Goal: Find specific page/section

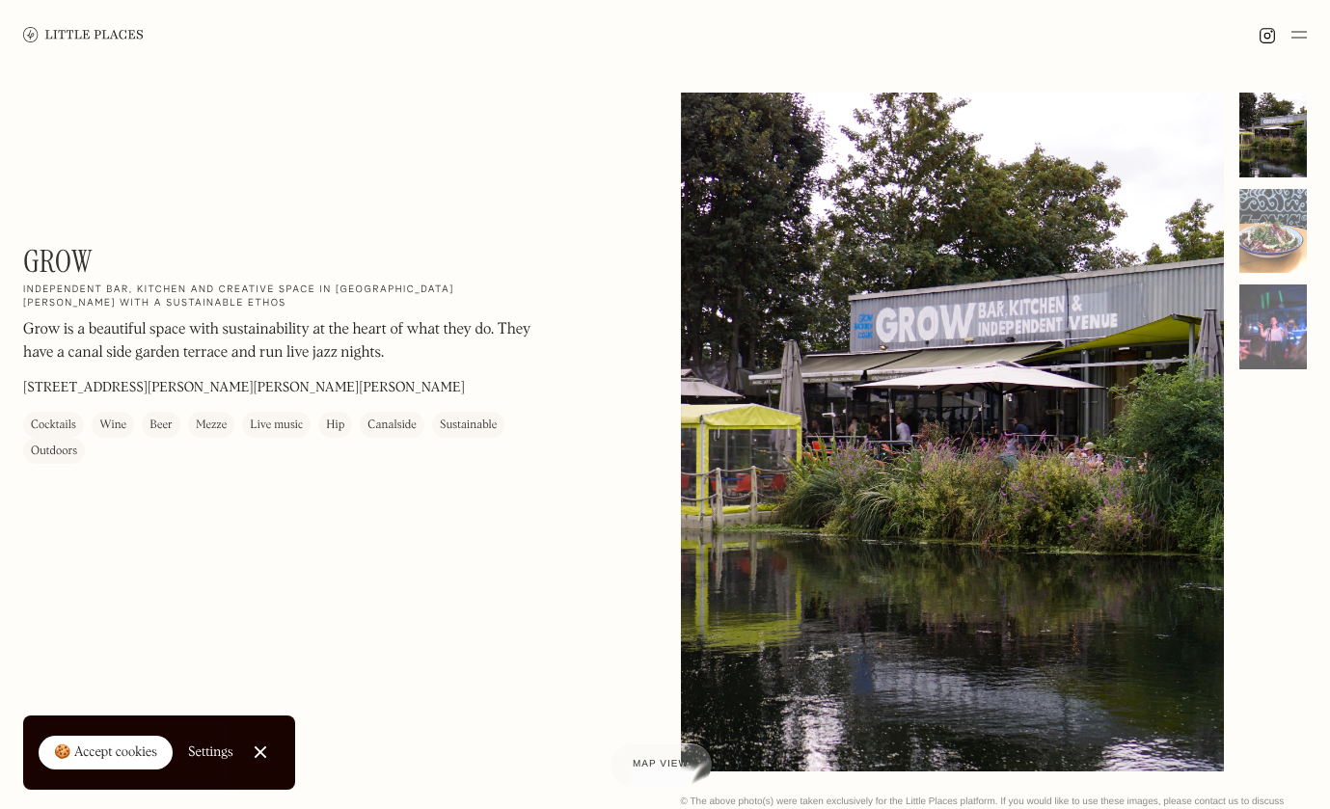
click at [39, 33] on img at bounding box center [83, 34] width 121 height 14
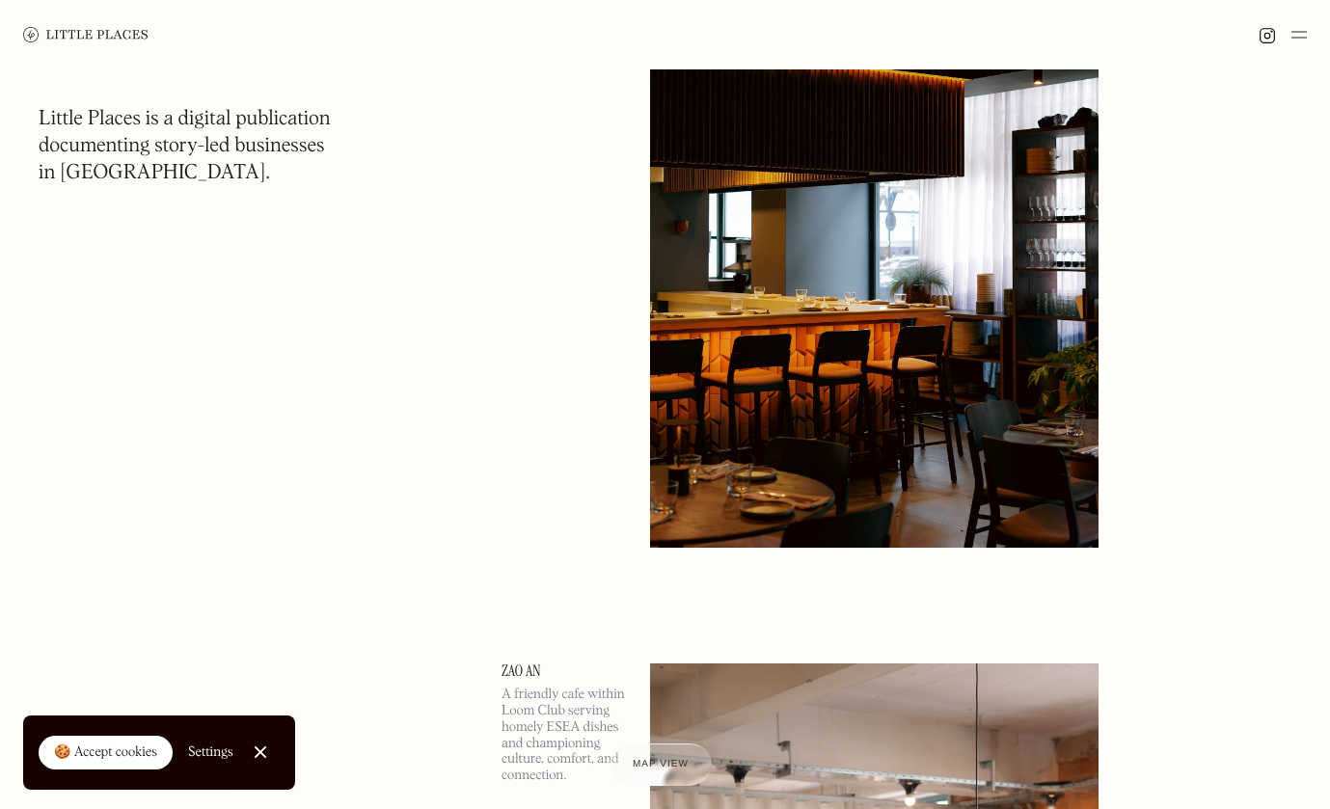
scroll to position [49, 0]
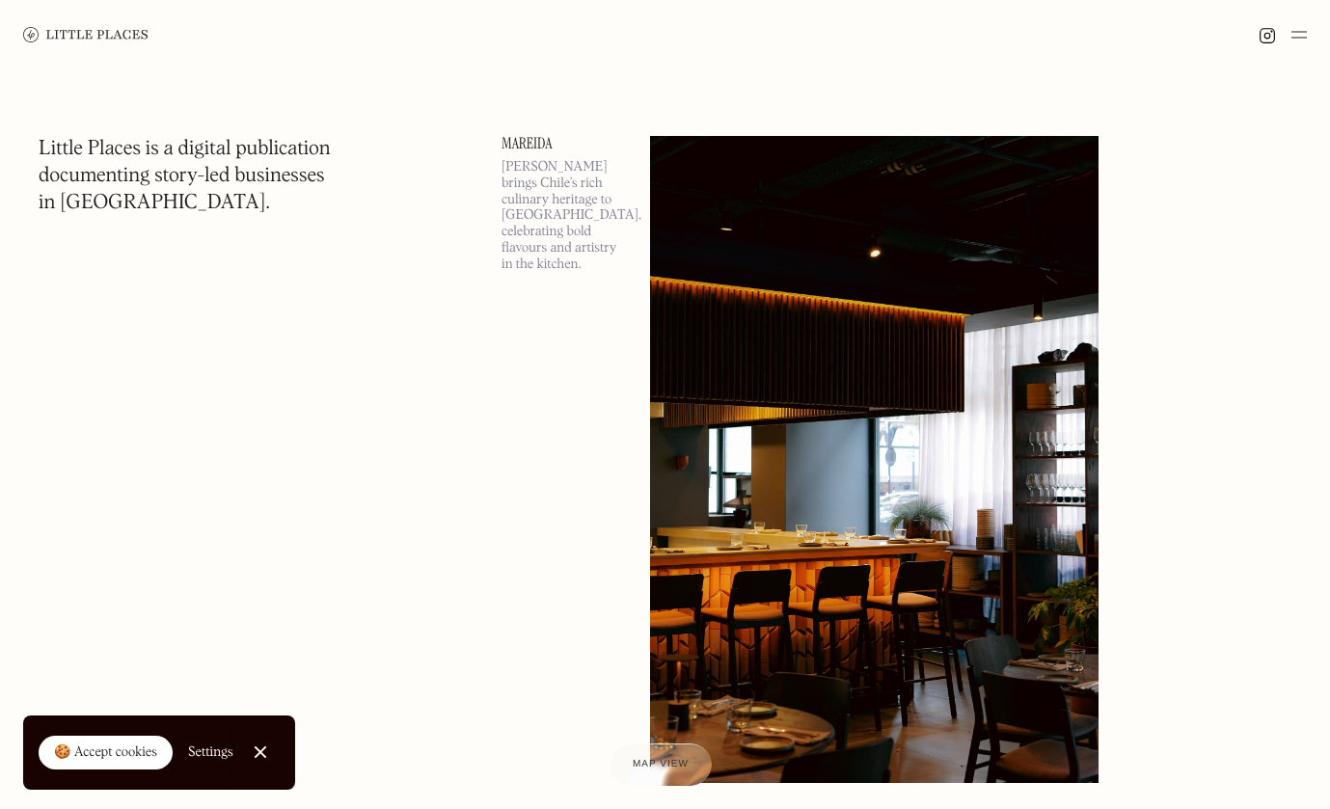
click at [1295, 26] on img at bounding box center [1299, 34] width 15 height 23
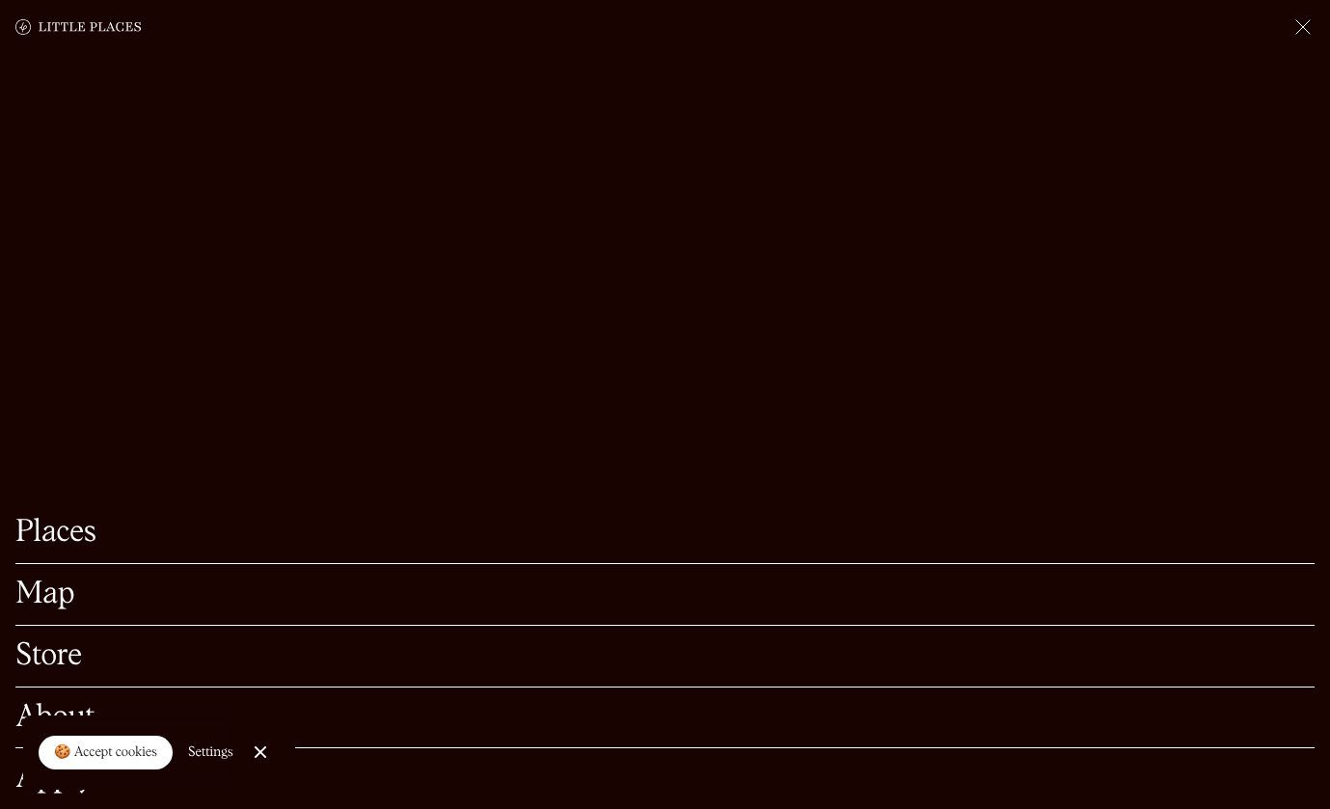
click at [69, 545] on link "Places" at bounding box center [664, 533] width 1299 height 30
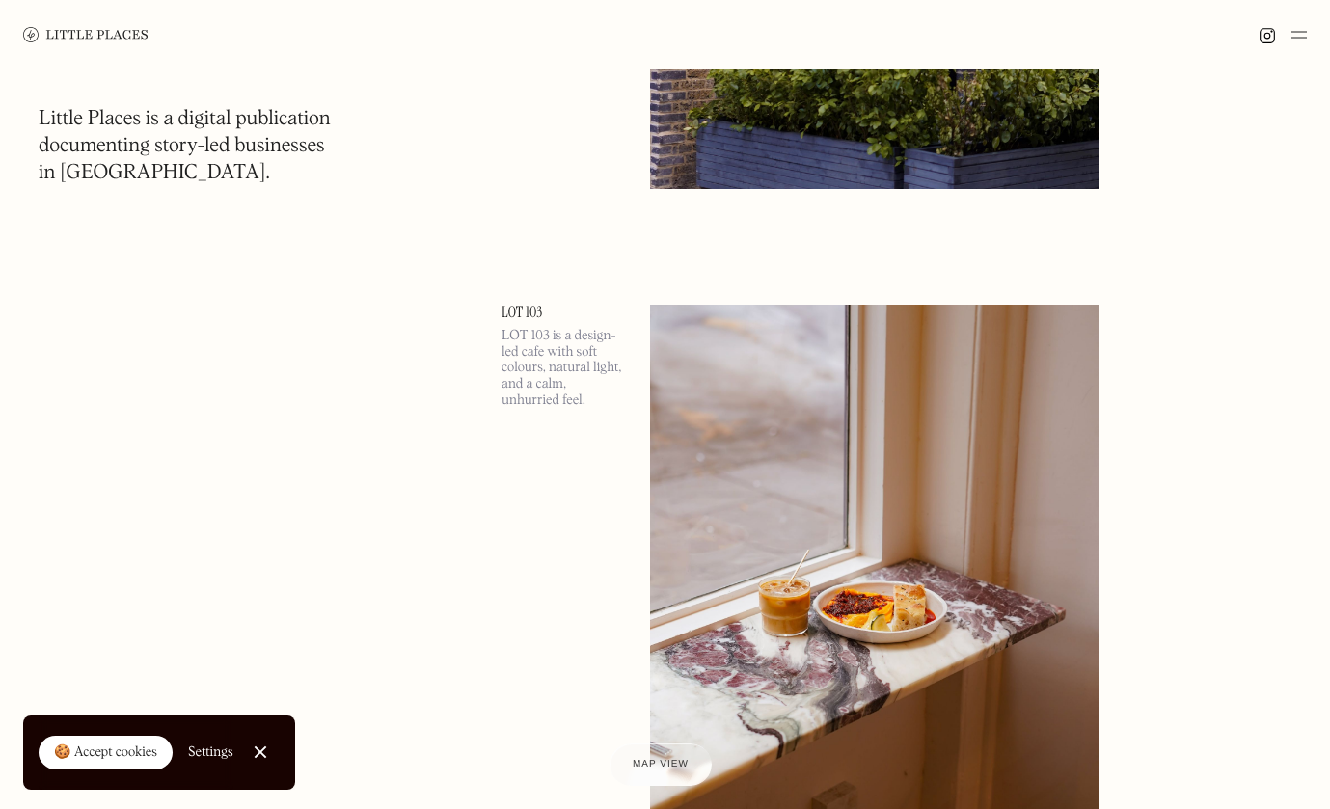
scroll to position [7484, 0]
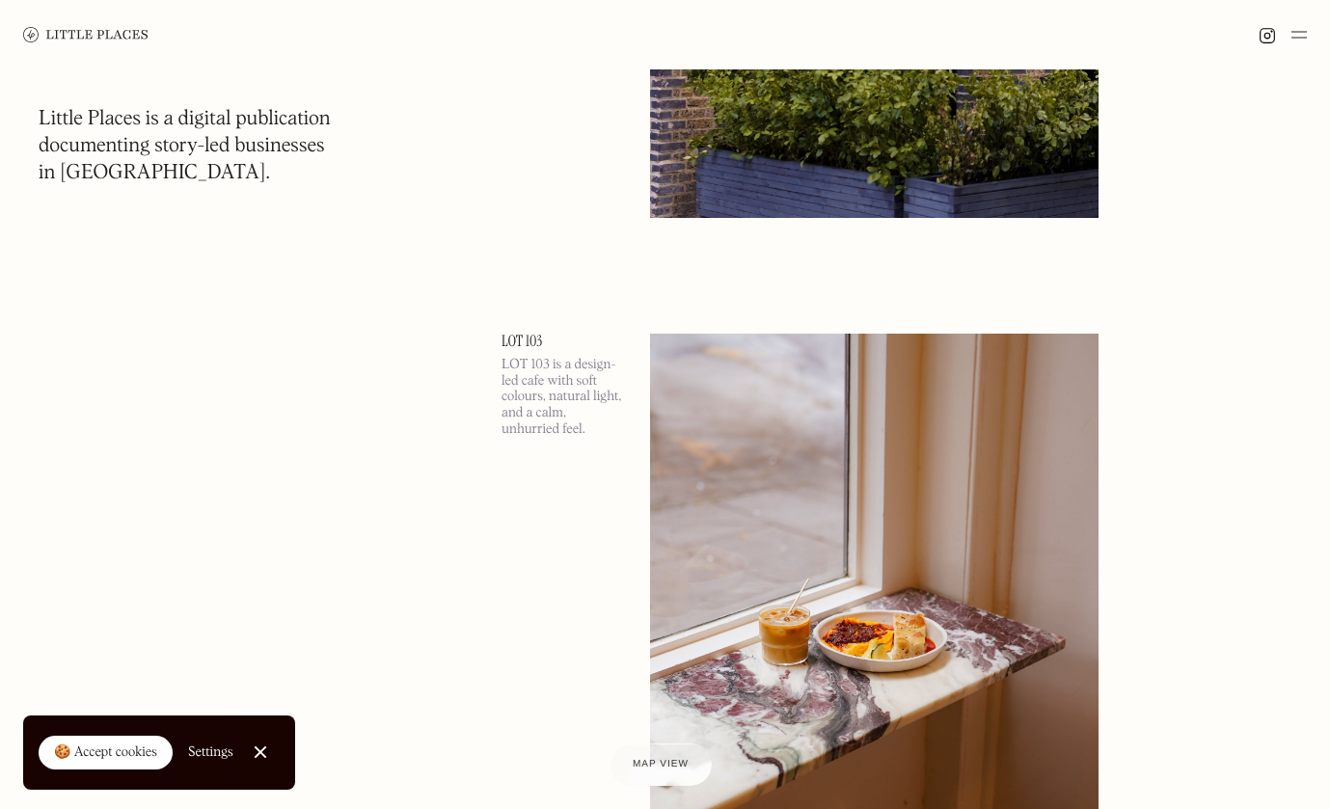
click at [1298, 54] on div at bounding box center [665, 34] width 1330 height 69
click at [1298, 35] on img at bounding box center [1299, 34] width 15 height 23
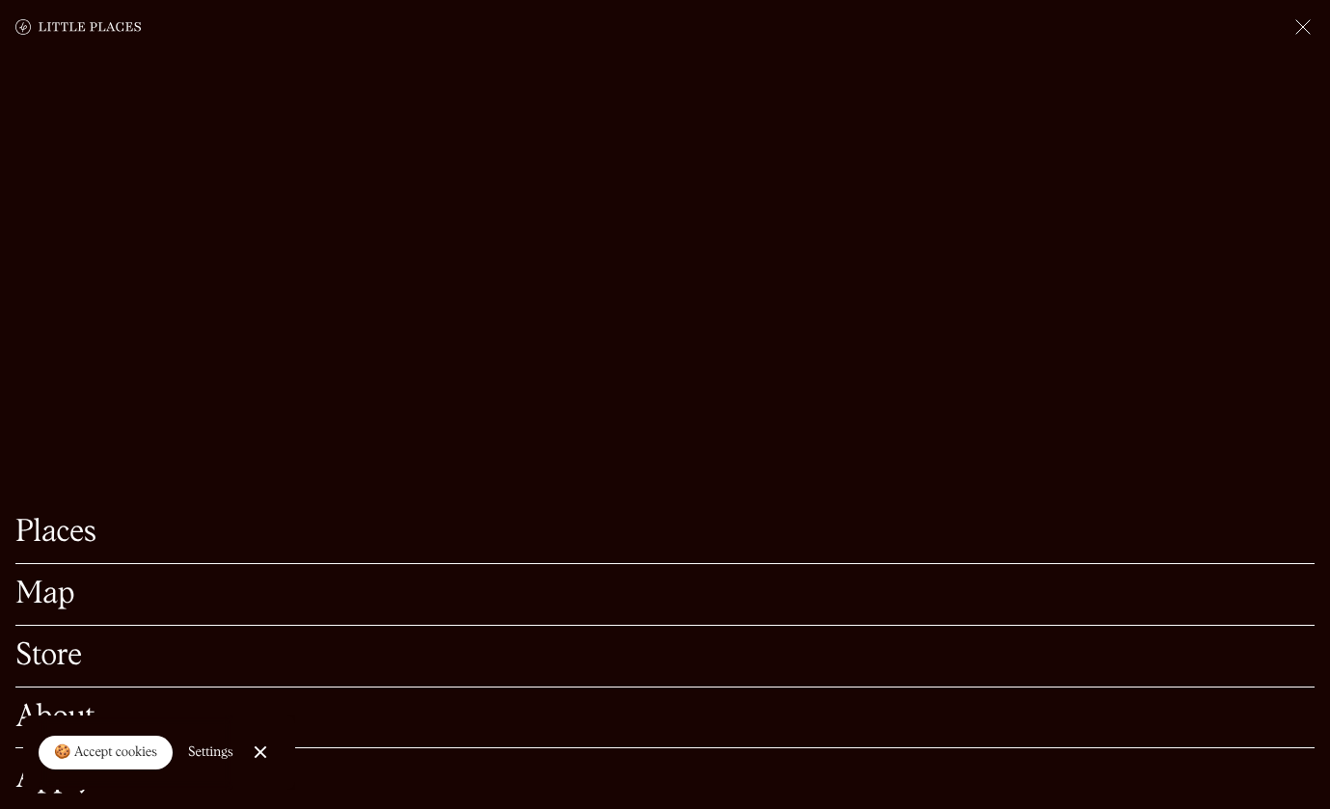
click at [50, 595] on link "Map" at bounding box center [664, 595] width 1299 height 30
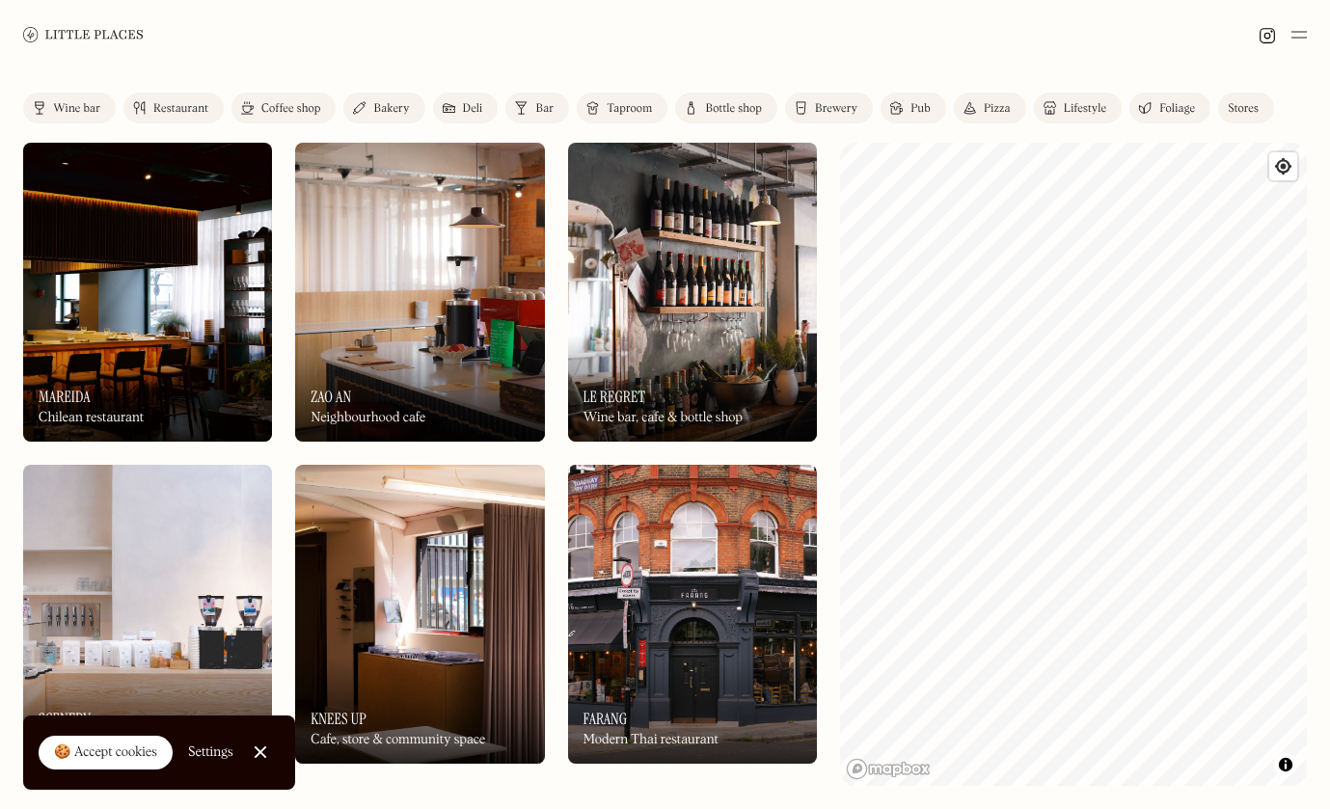
click at [977, 108] on link "Pizza" at bounding box center [990, 108] width 72 height 31
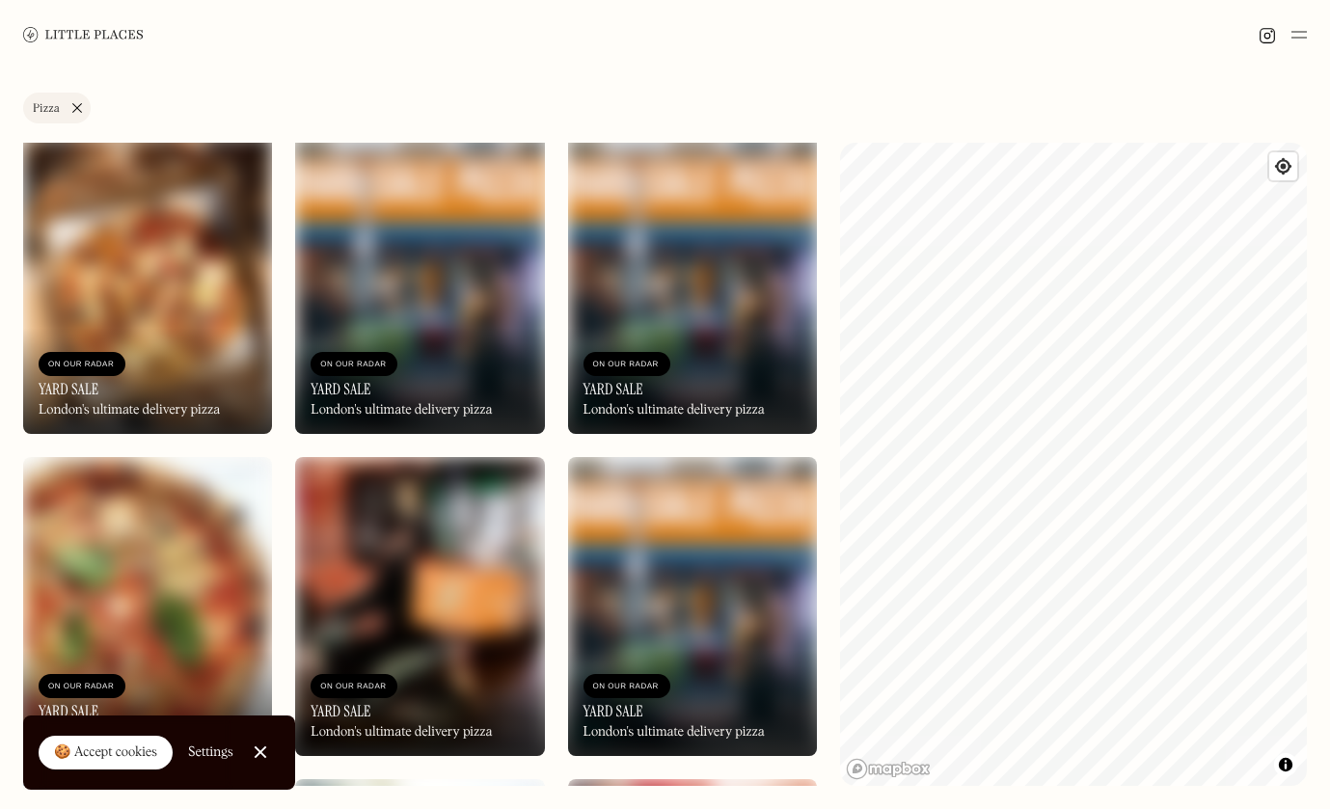
scroll to position [638, 0]
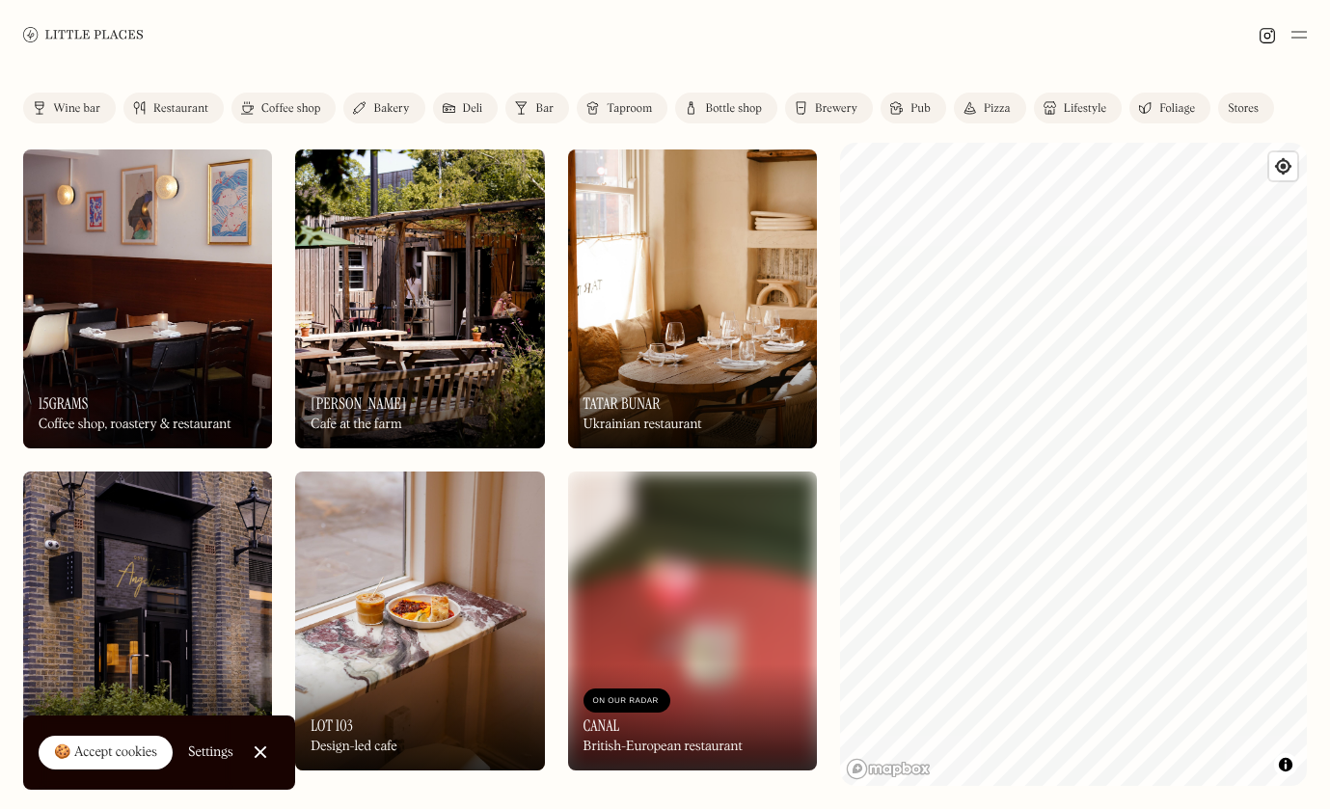
click at [162, 108] on div "Restaurant" at bounding box center [180, 109] width 55 height 12
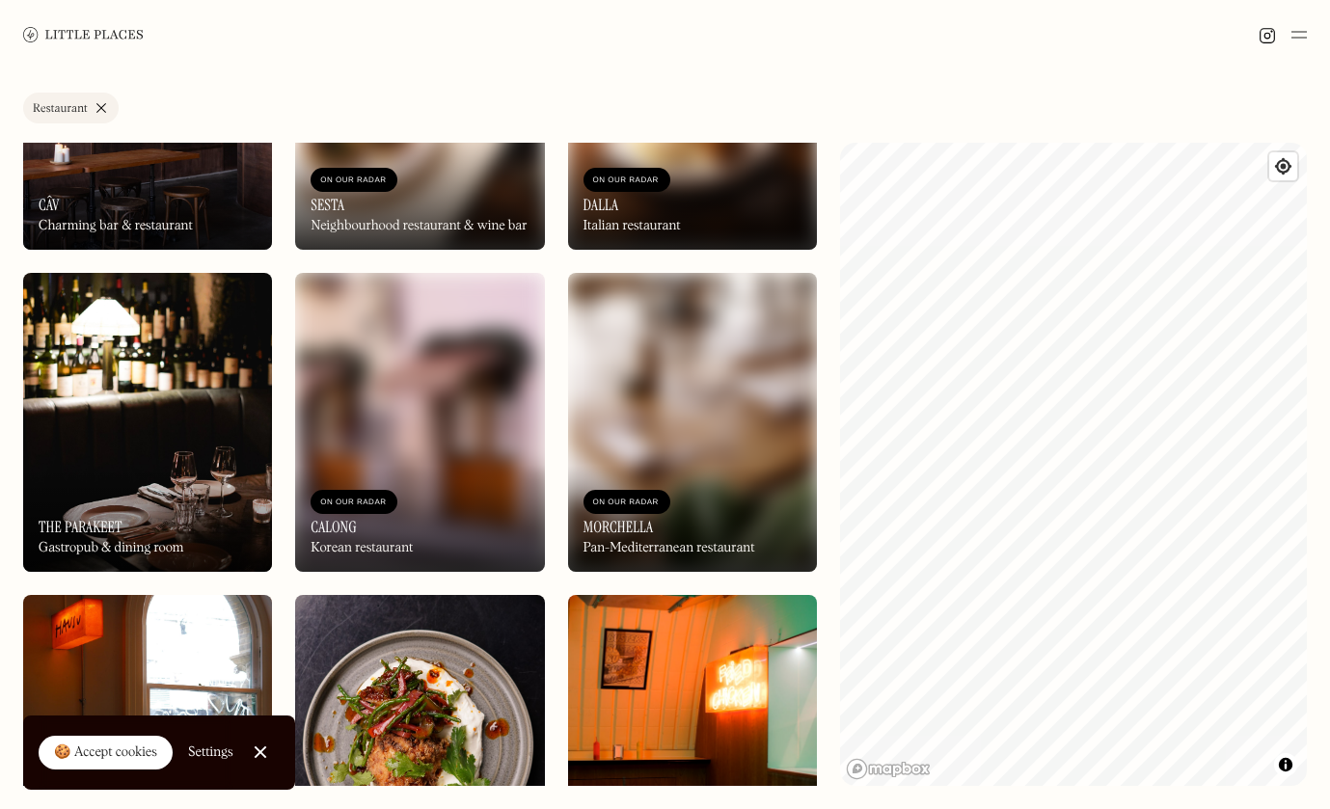
scroll to position [1162, 0]
